Goal: Obtain resource: Download file/media

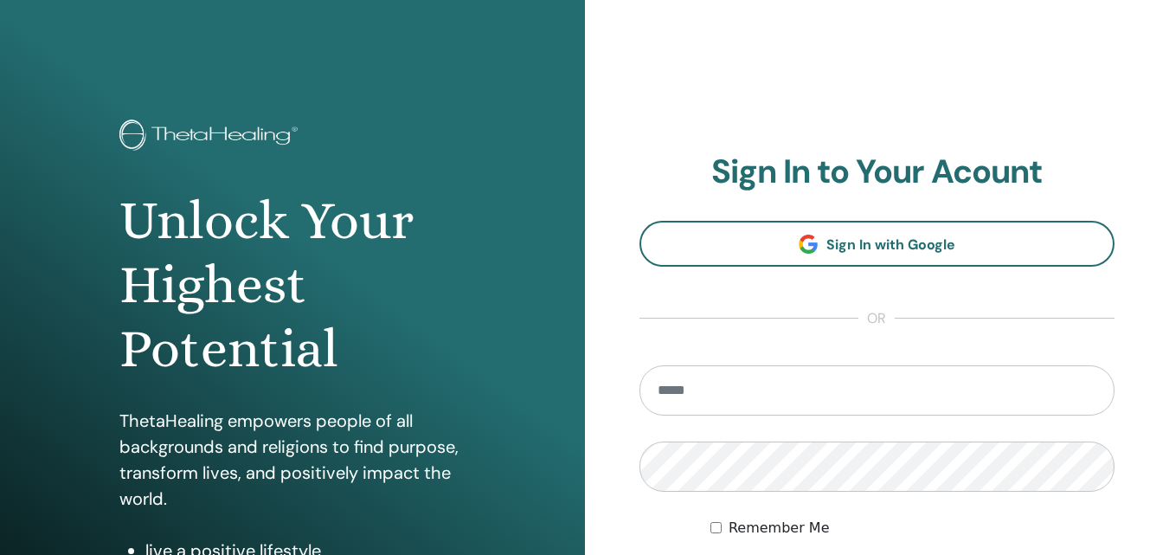
click at [753, 385] on input "email" at bounding box center [878, 390] width 476 height 50
type input "**********"
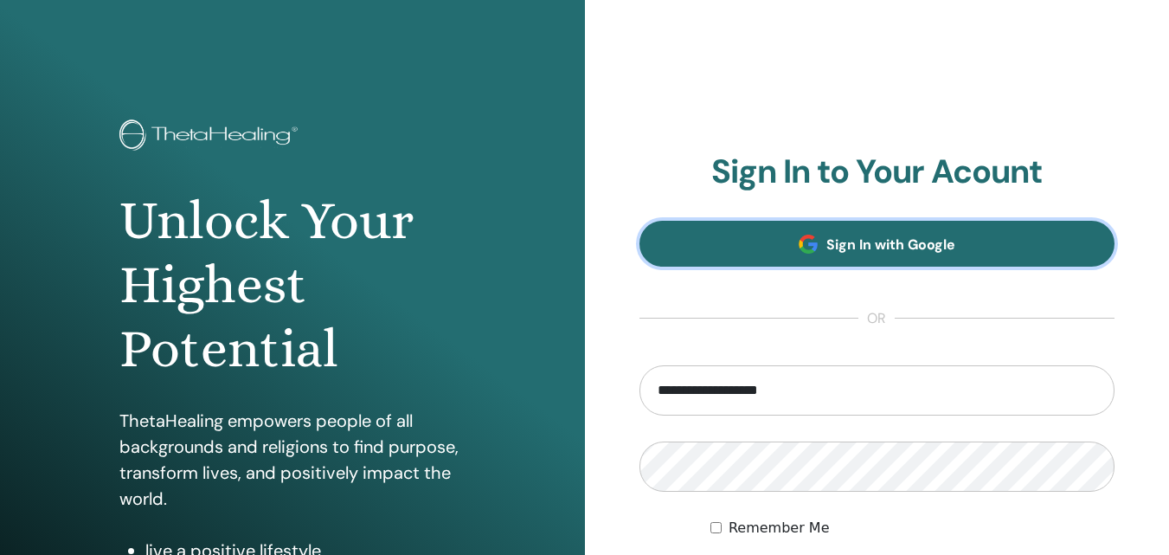
click at [781, 236] on link "Sign In with Google" at bounding box center [878, 244] width 476 height 46
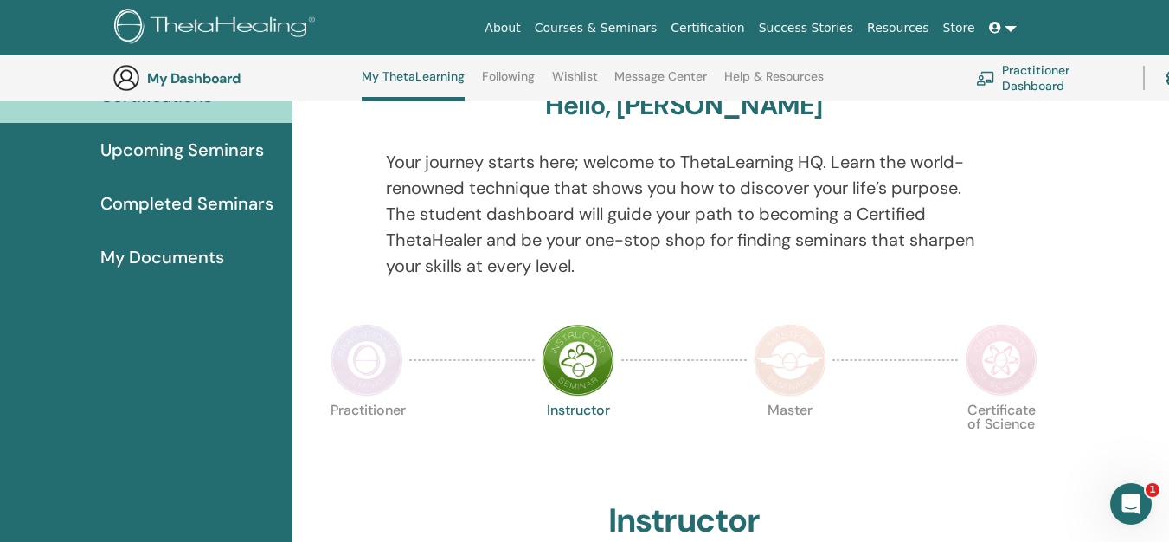
scroll to position [132, 0]
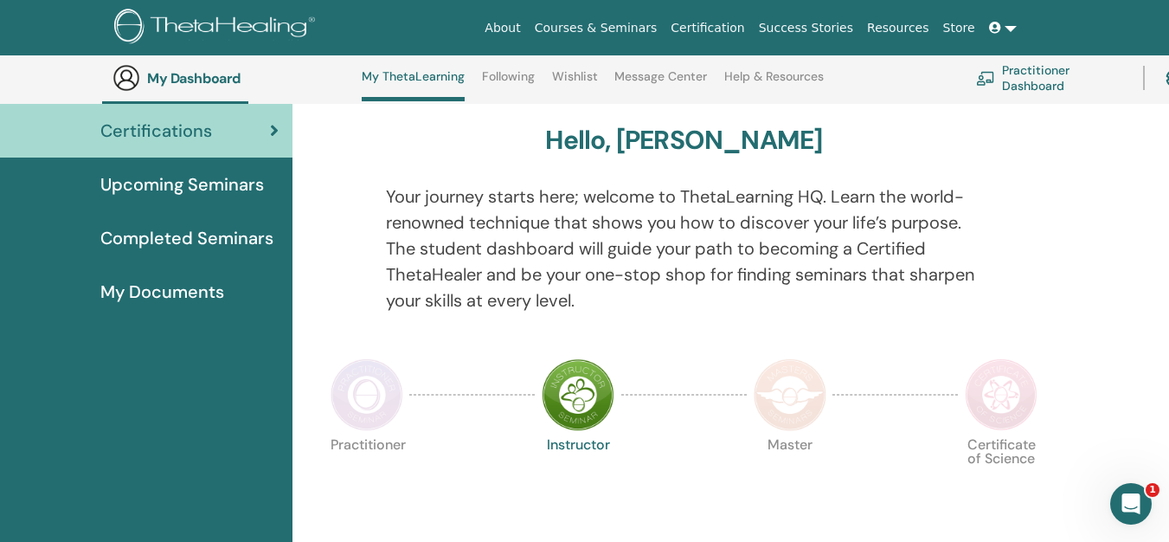
click at [225, 235] on span "Completed Seminars" at bounding box center [186, 238] width 173 height 26
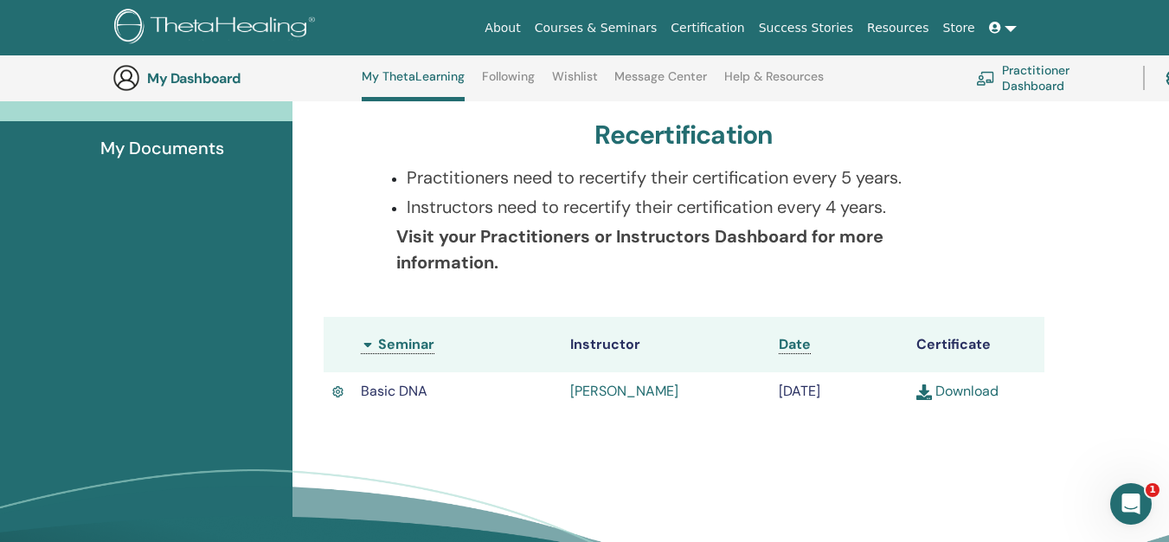
scroll to position [306, 0]
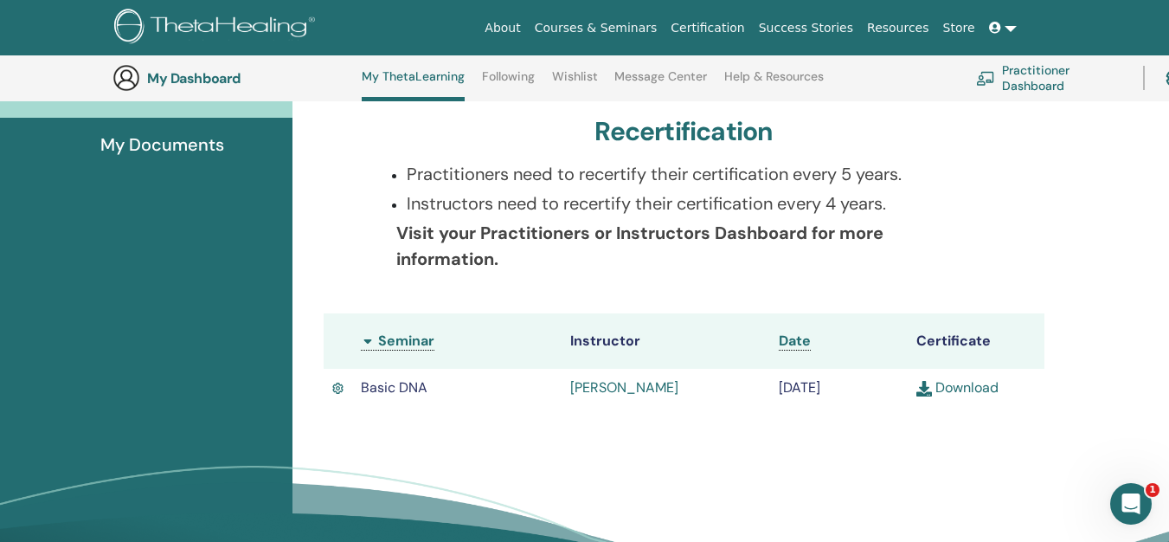
click at [980, 396] on link "Download" at bounding box center [958, 387] width 82 height 18
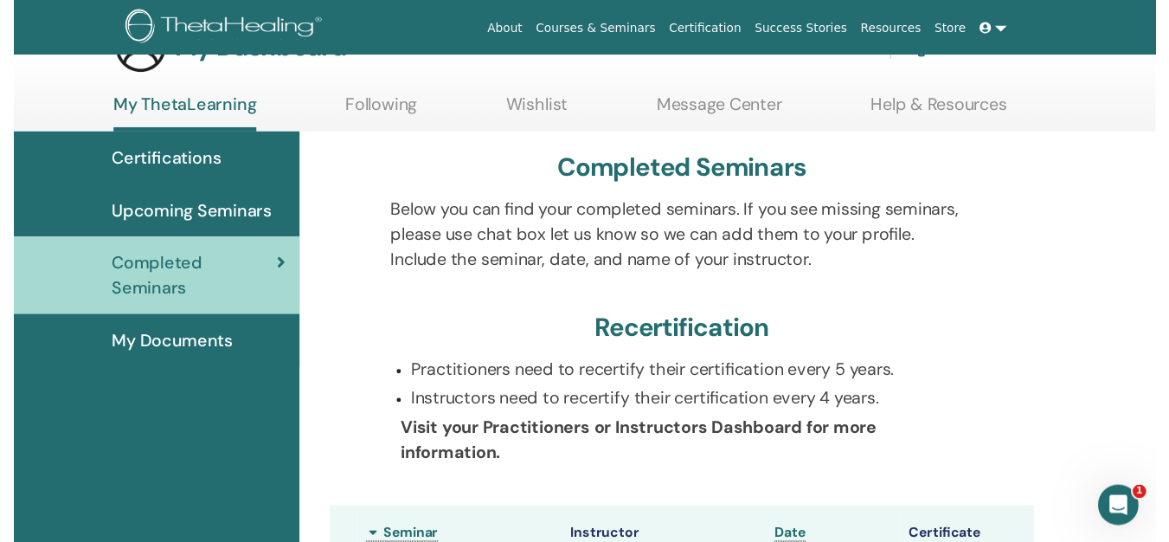
scroll to position [219, 0]
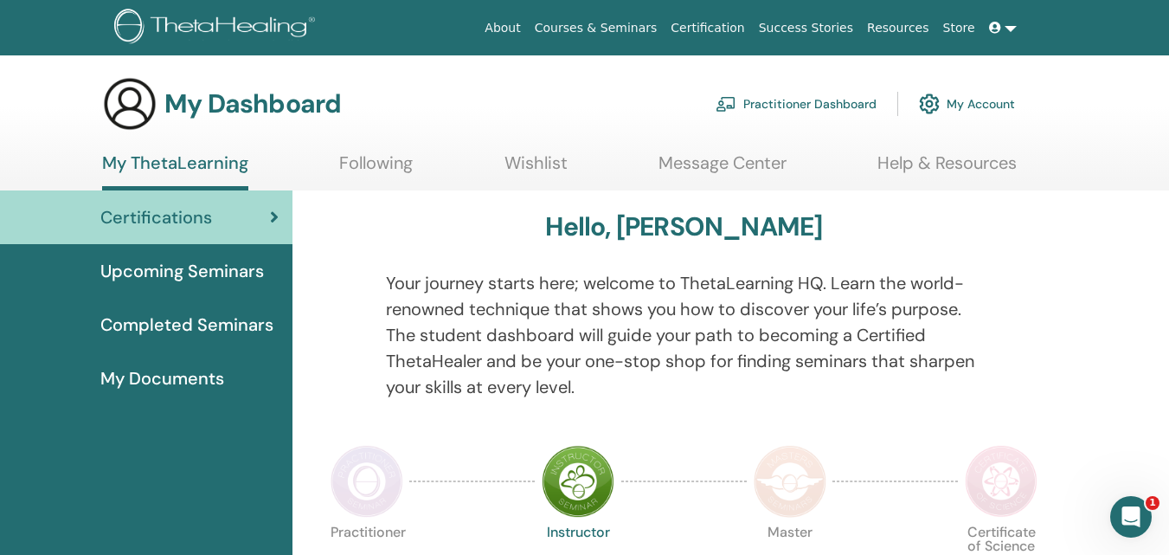
click at [213, 331] on span "Completed Seminars" at bounding box center [186, 325] width 173 height 26
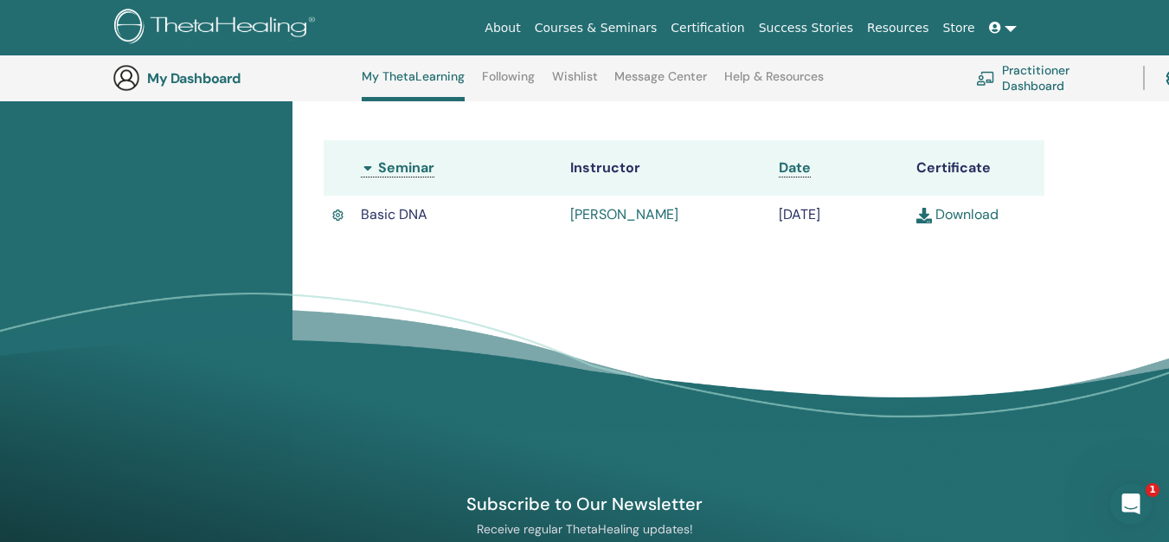
click at [679, 223] on link "[PERSON_NAME]" at bounding box center [624, 214] width 108 height 18
